Goal: Information Seeking & Learning: Compare options

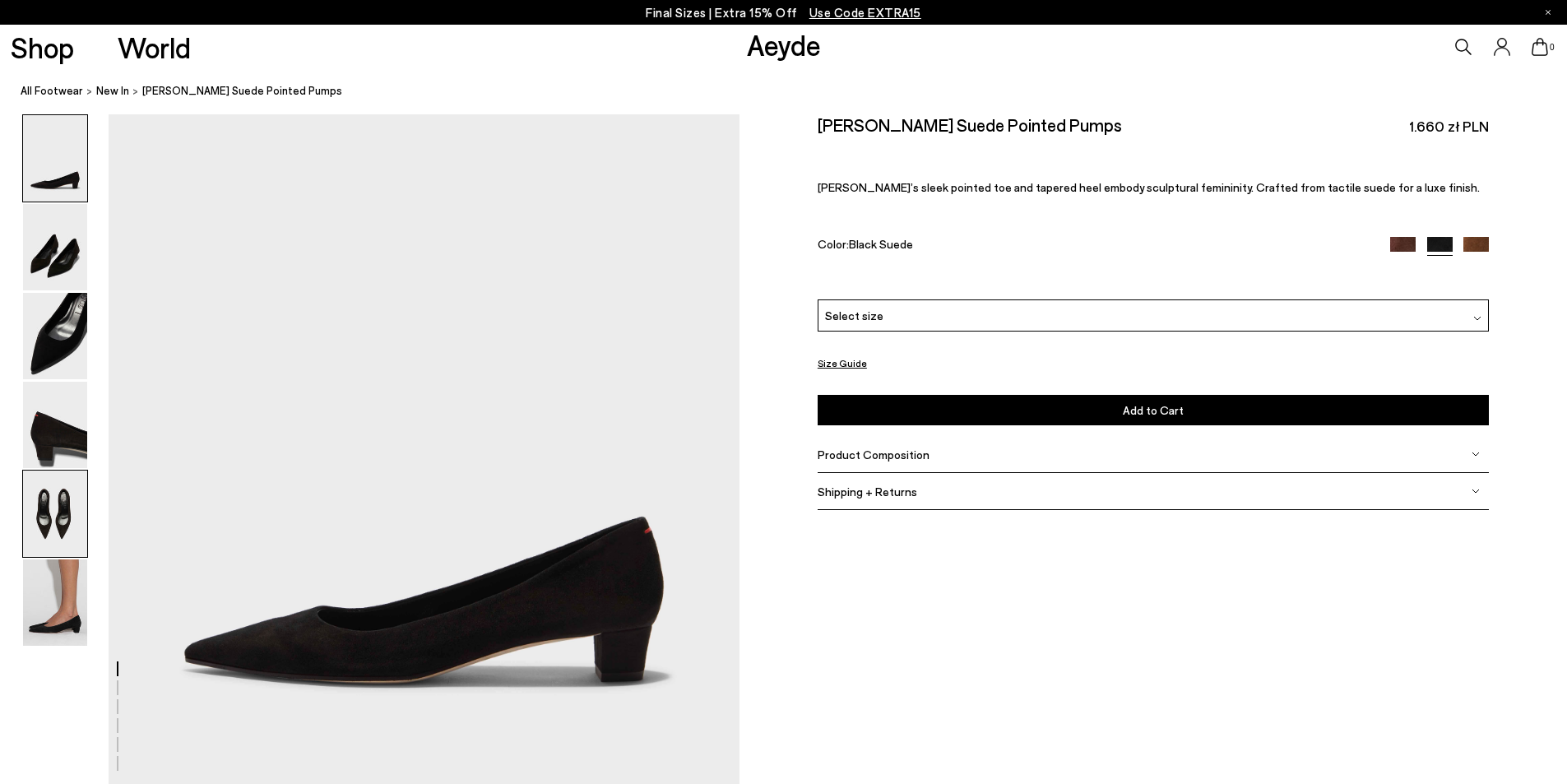
click at [54, 513] on img at bounding box center [55, 514] width 64 height 87
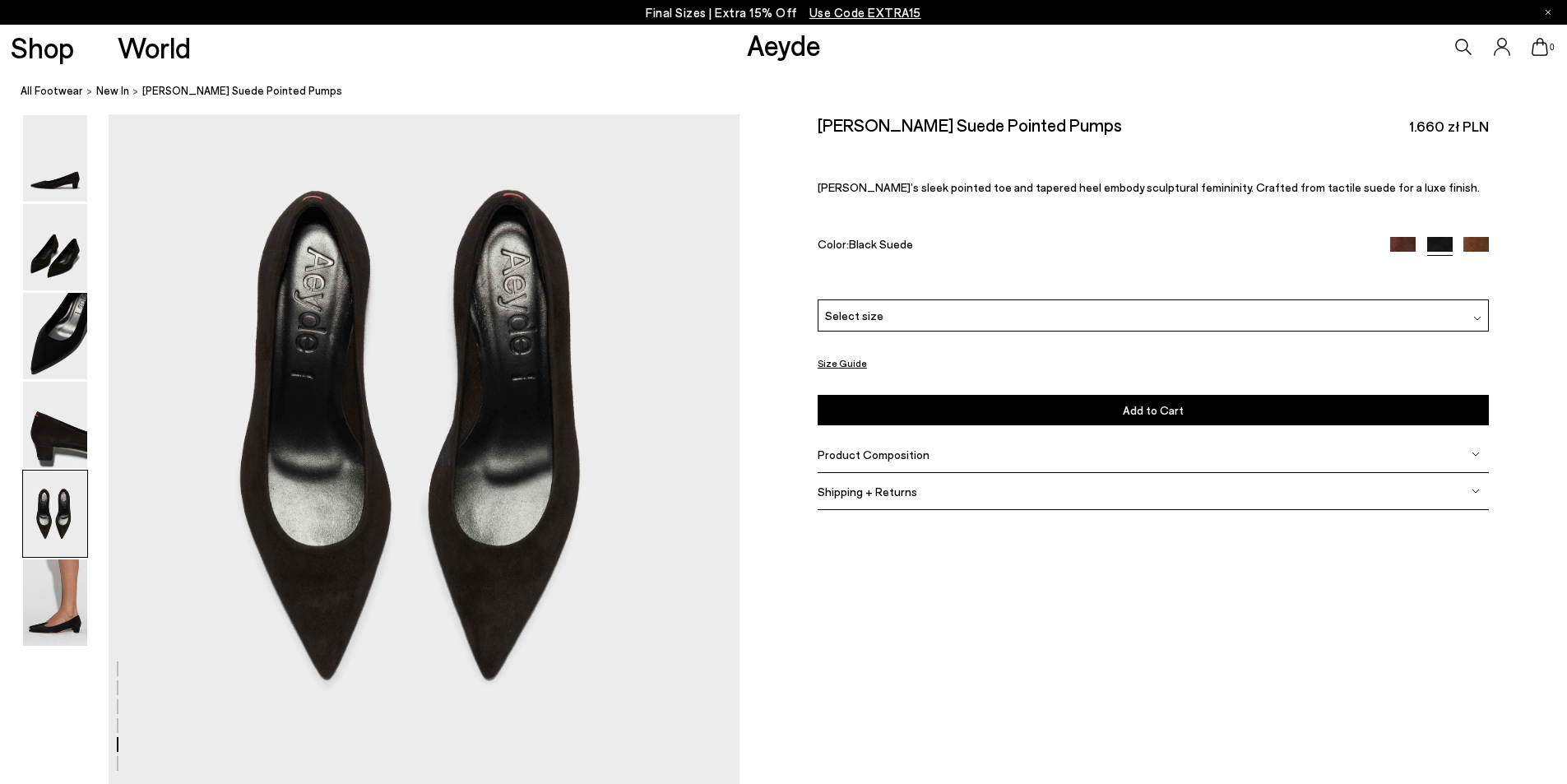
scroll to position [3531, 0]
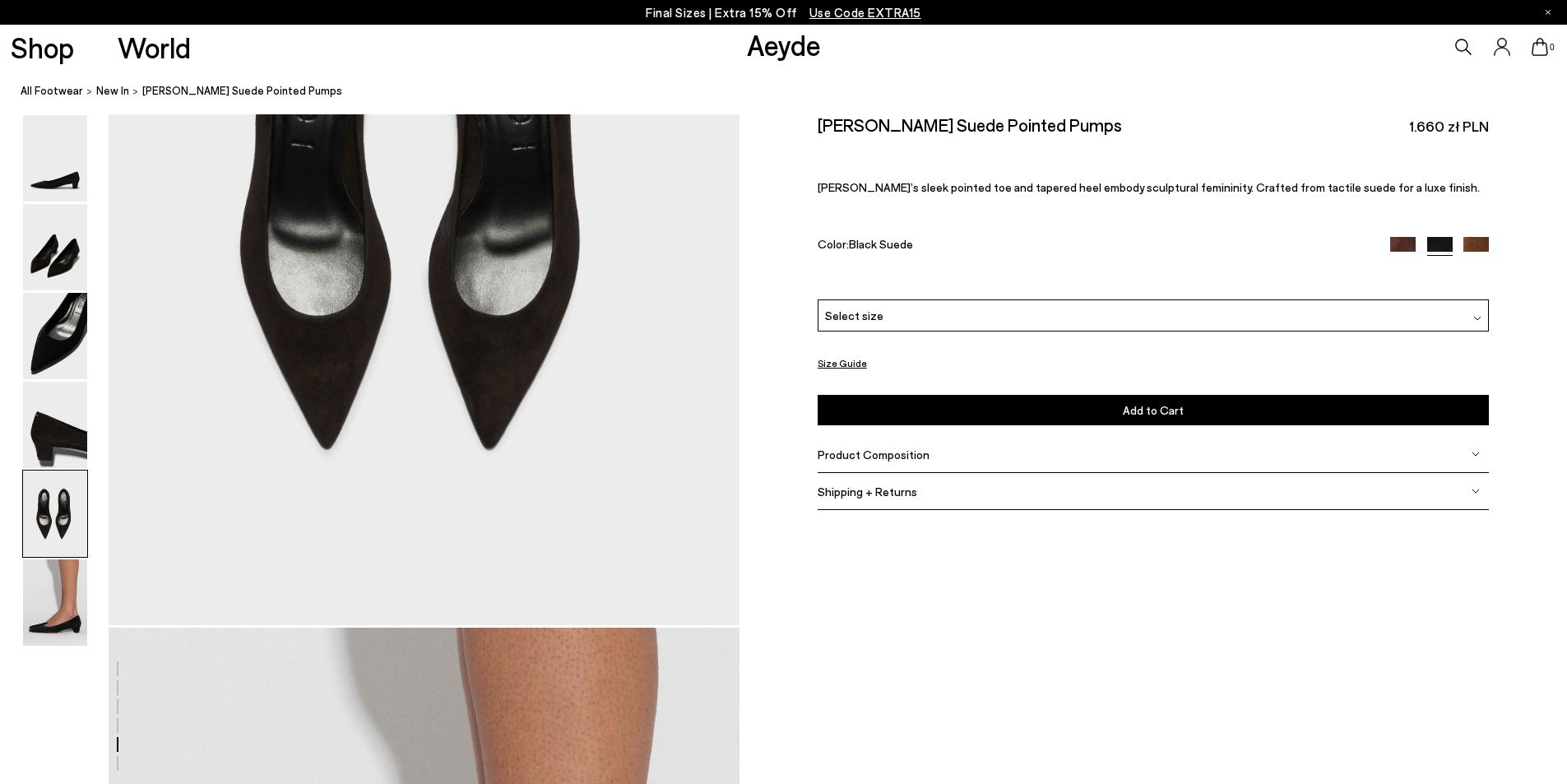
click at [1398, 246] on img at bounding box center [1403, 250] width 26 height 26
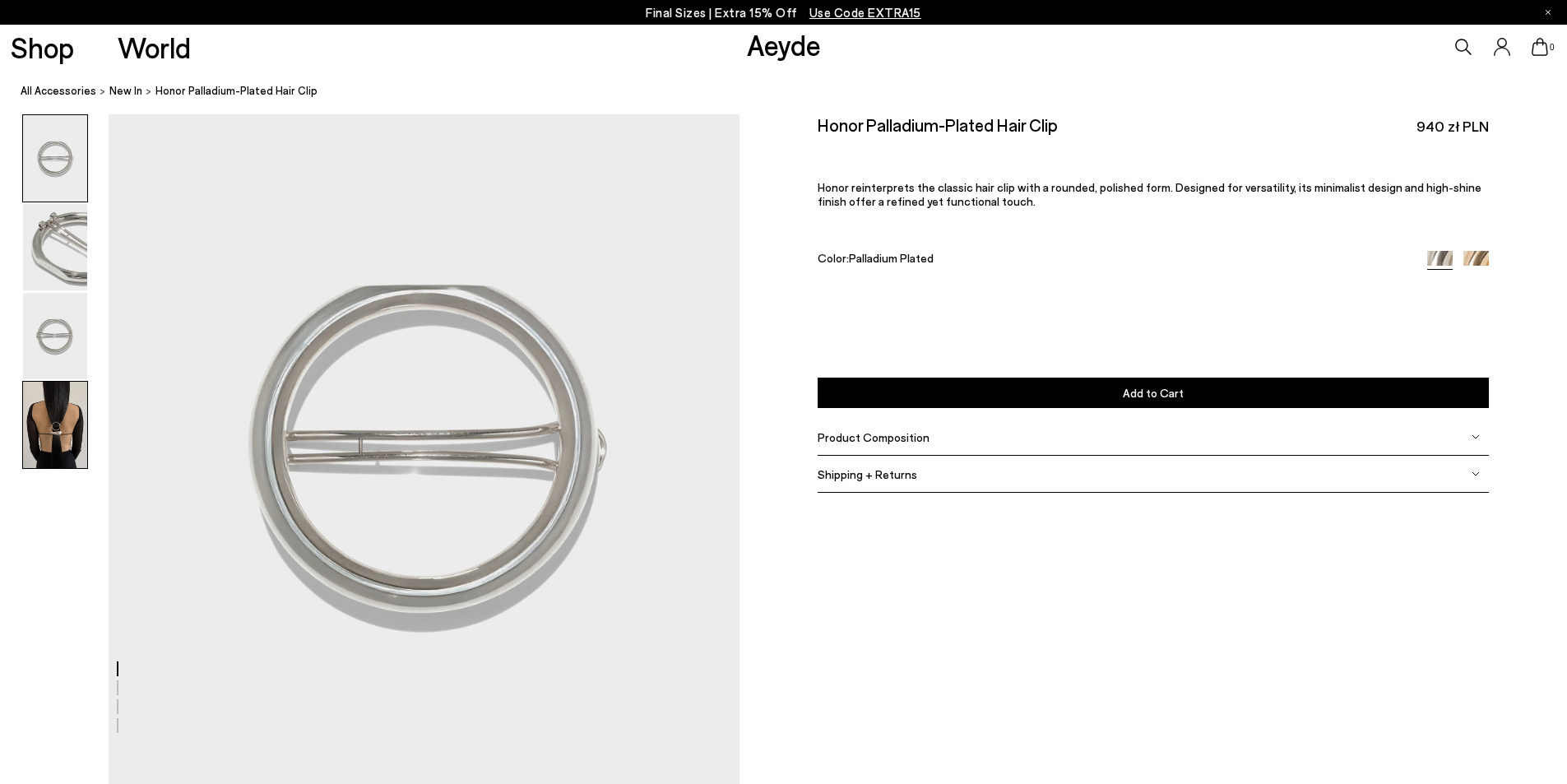
click at [52, 431] on img at bounding box center [55, 425] width 64 height 87
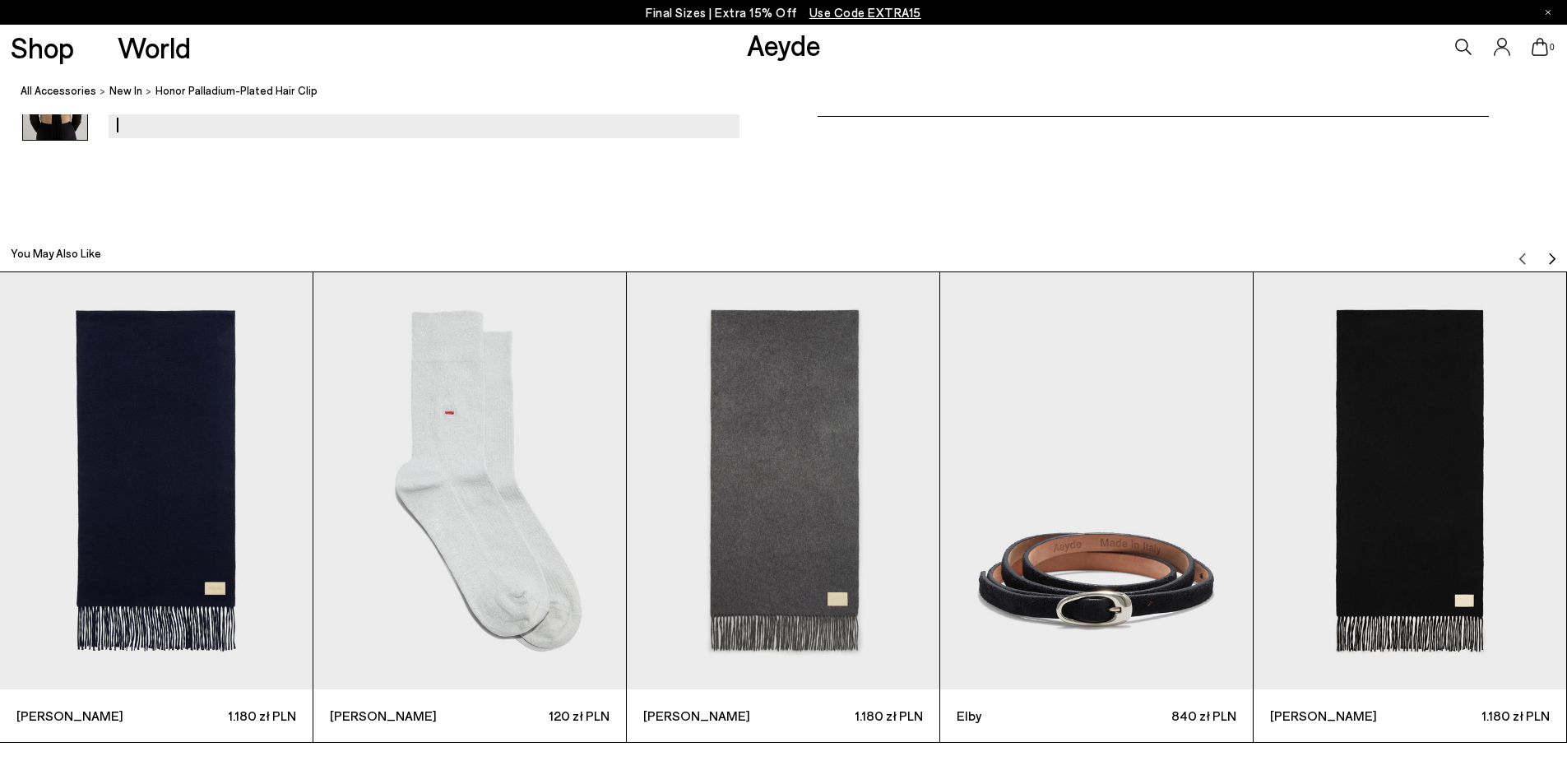
scroll to position [2472, 0]
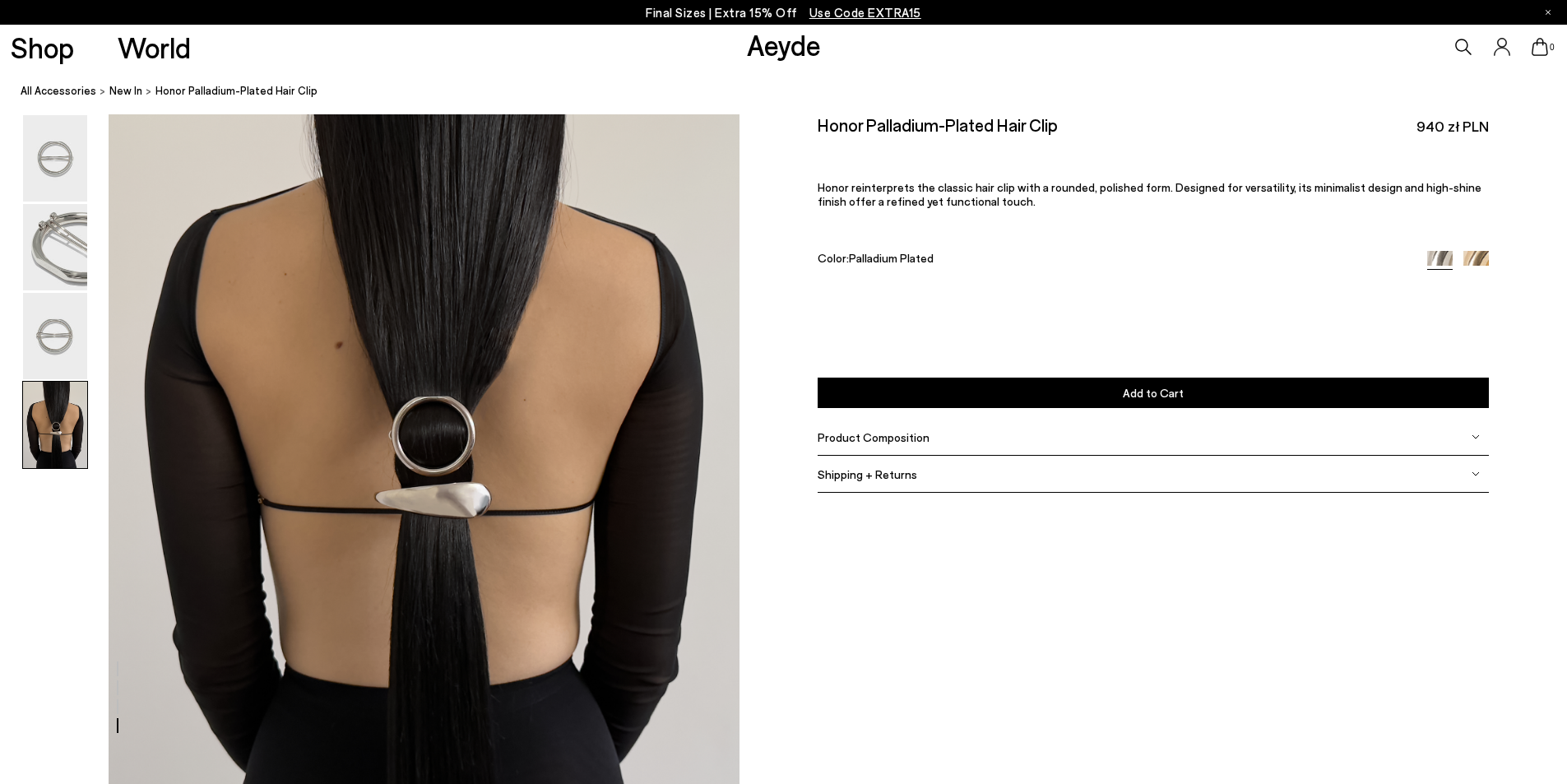
click at [1478, 261] on img at bounding box center [1476, 263] width 26 height 26
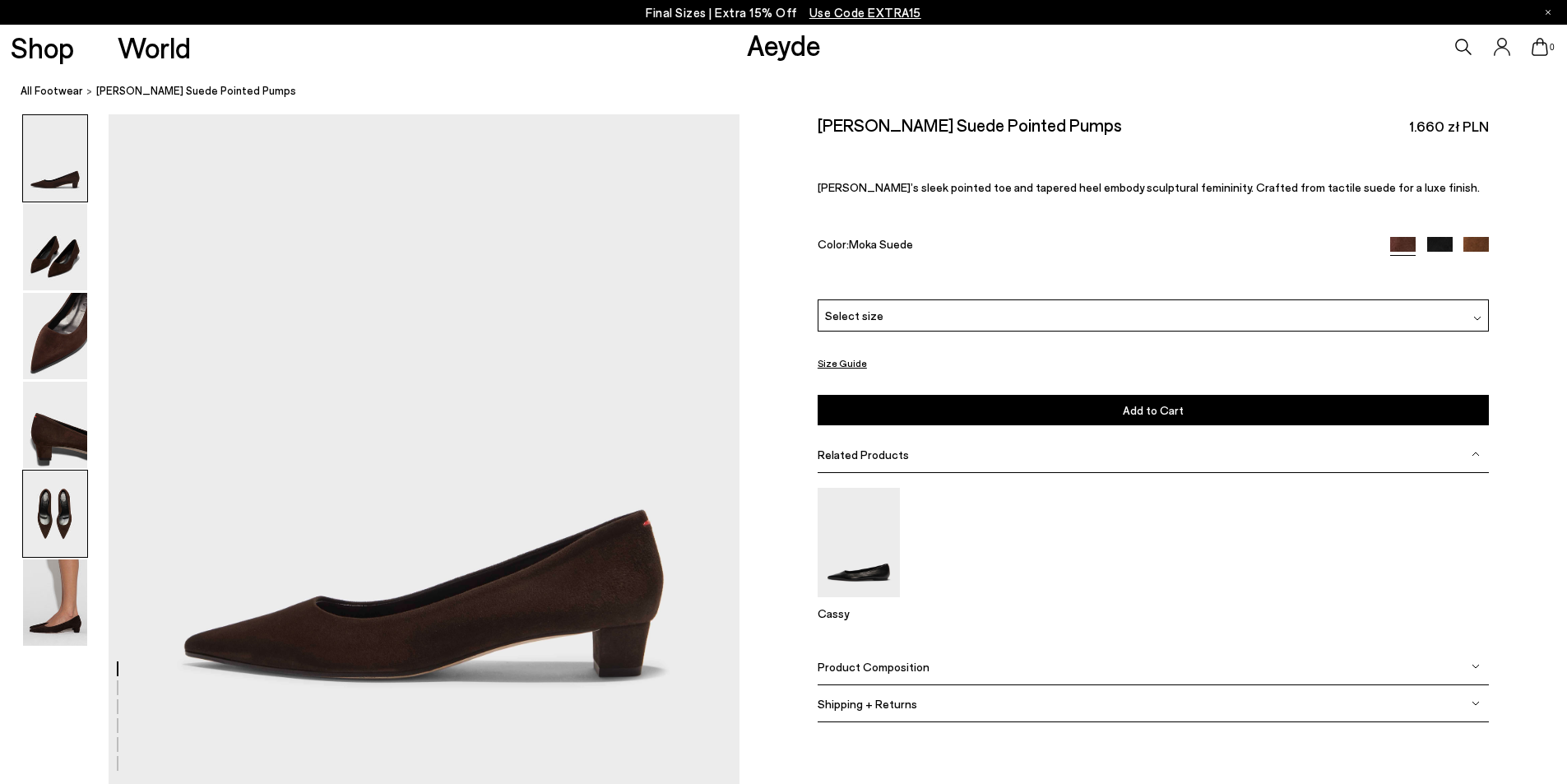
click at [76, 519] on img at bounding box center [55, 514] width 64 height 87
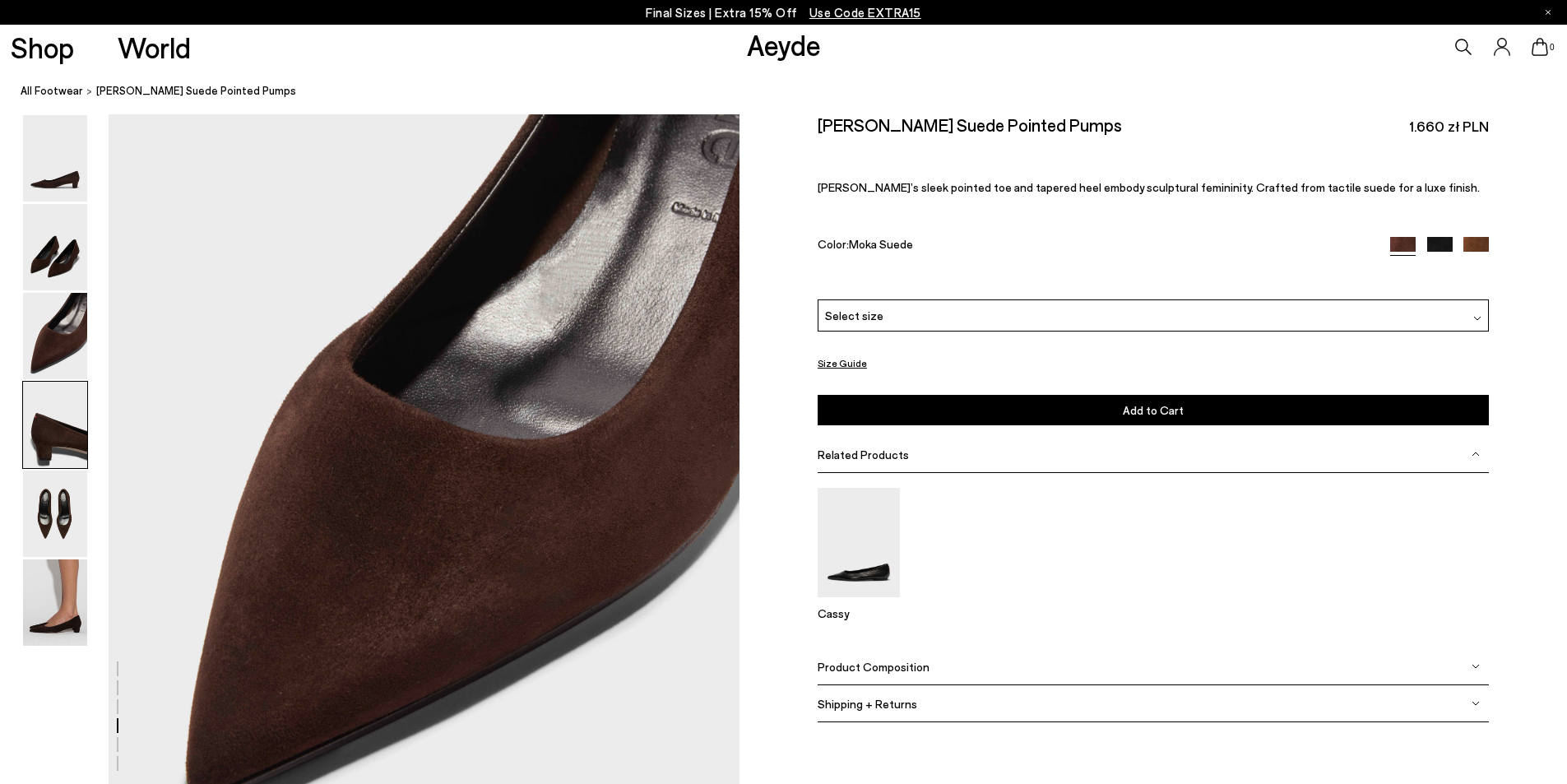
scroll to position [3203, 0]
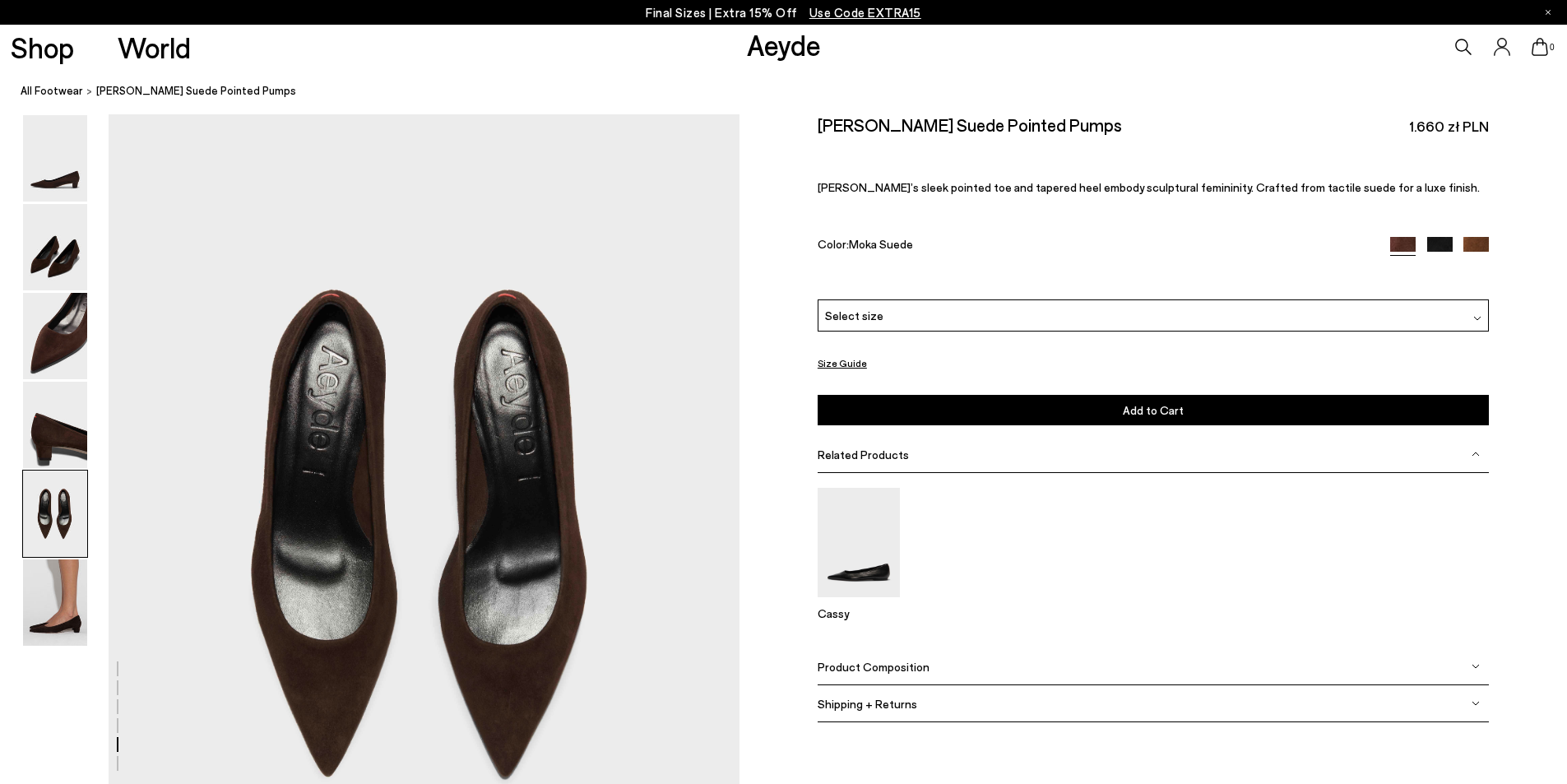
click at [1440, 242] on img at bounding box center [1440, 250] width 26 height 26
